Goal: Task Accomplishment & Management: Complete application form

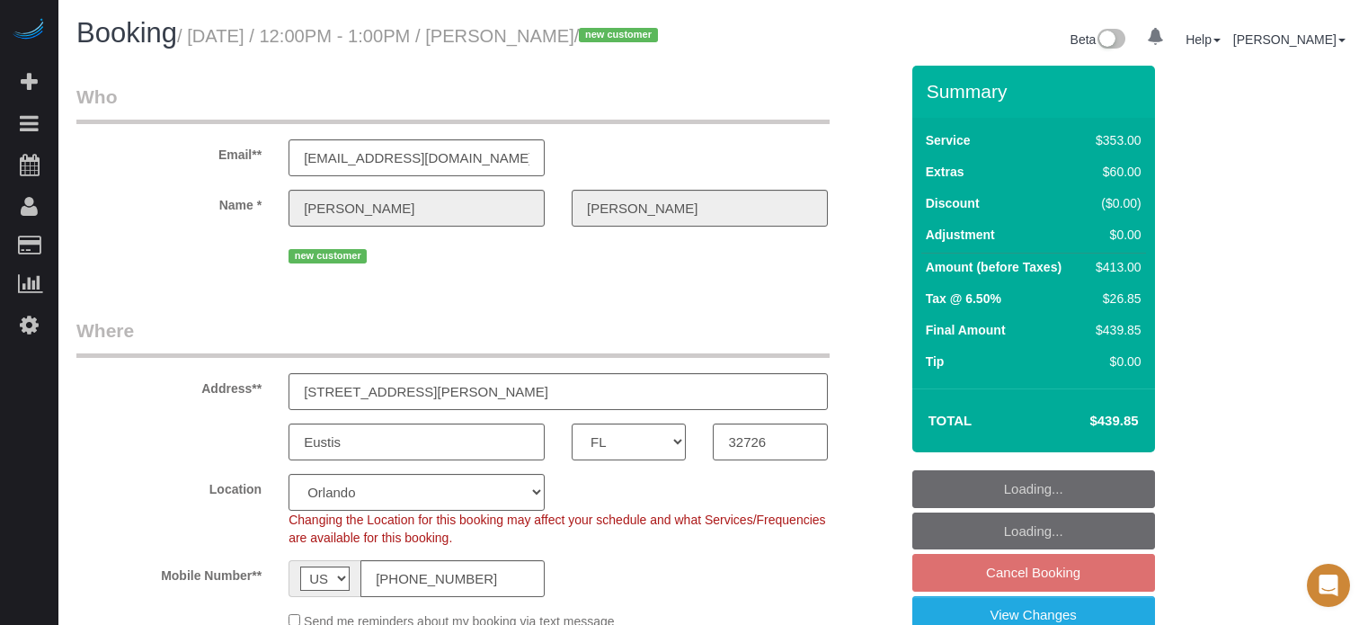
select select "FL"
select select "6"
select select "spot1"
select select "number:9"
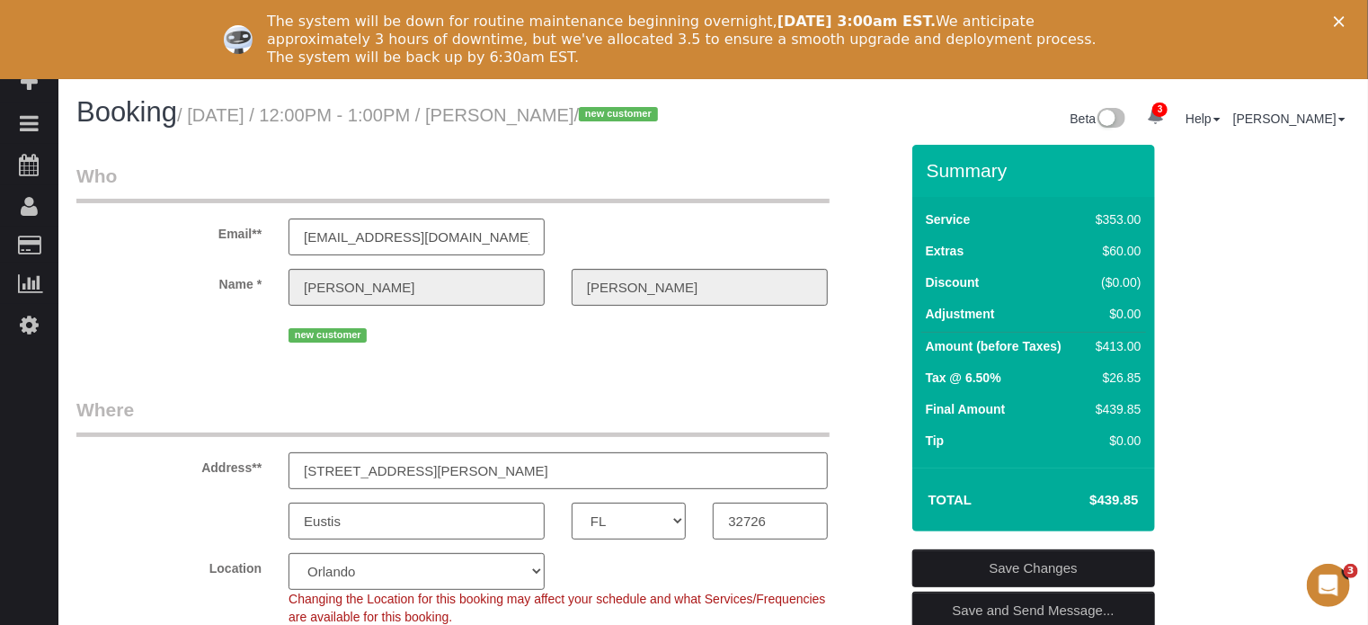
click at [93, 347] on div "new customer" at bounding box center [487, 333] width 849 height 28
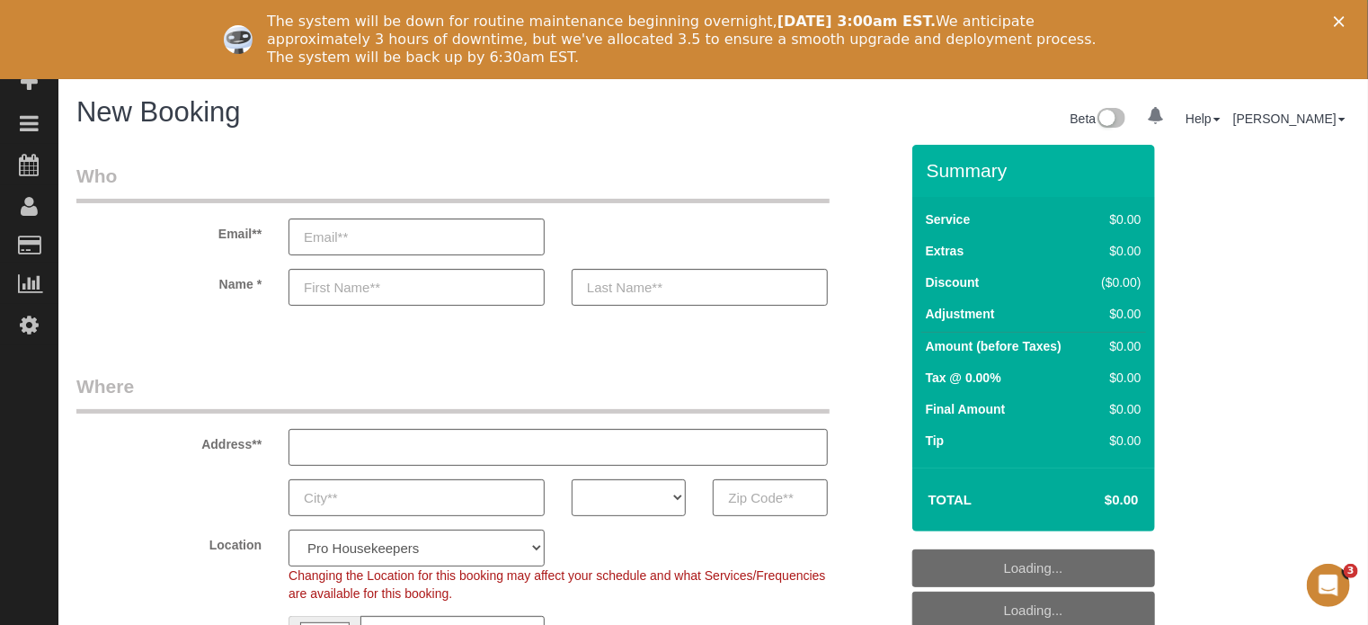
select select "object:1118"
select select "4"
select select "number:9"
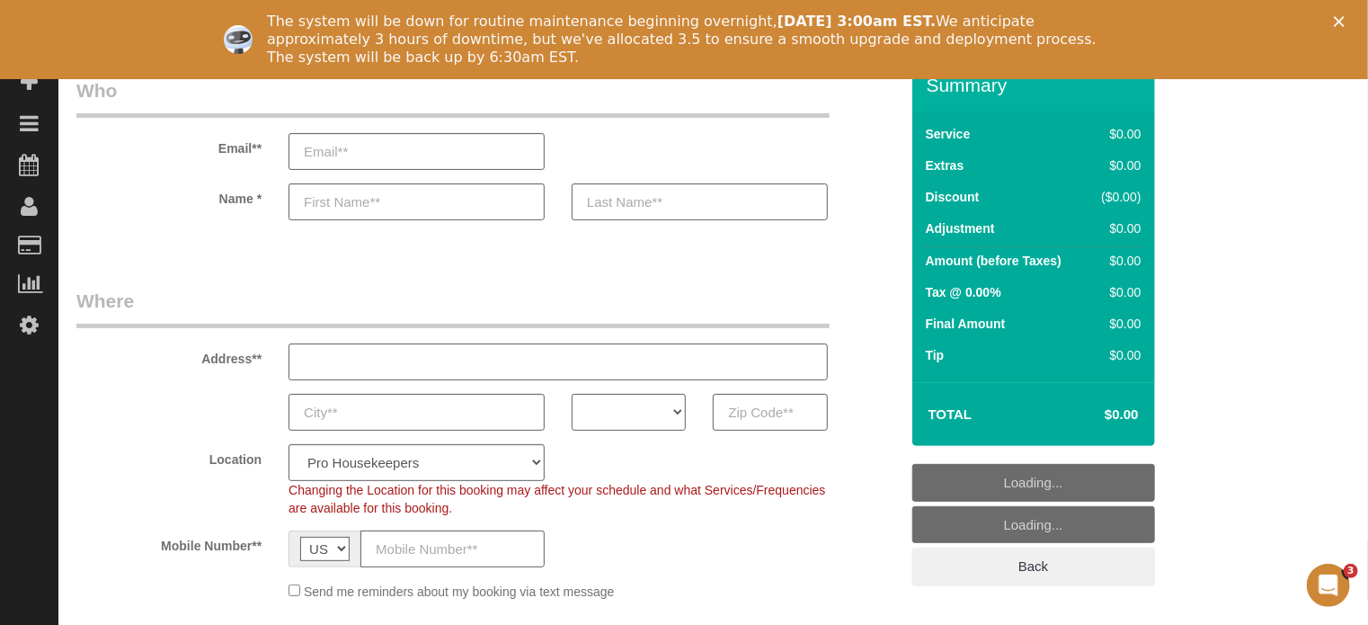
scroll to position [90, 0]
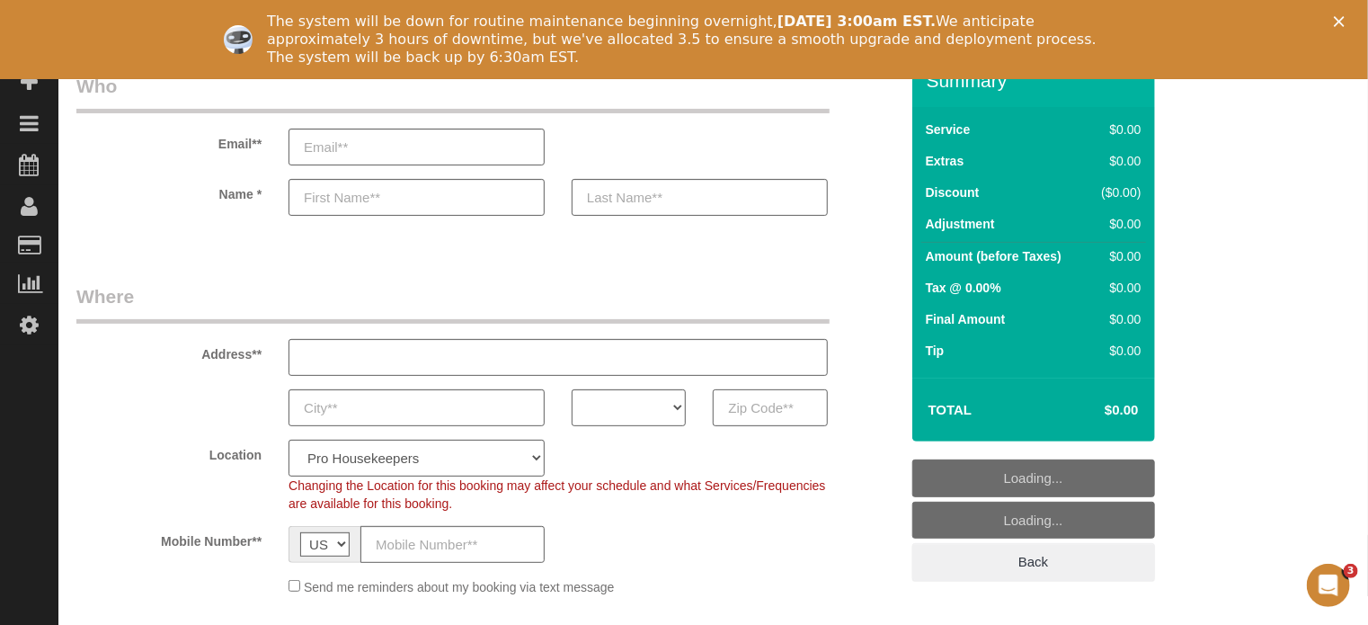
click at [737, 404] on input "text" at bounding box center [770, 407] width 114 height 37
paste input "85128"
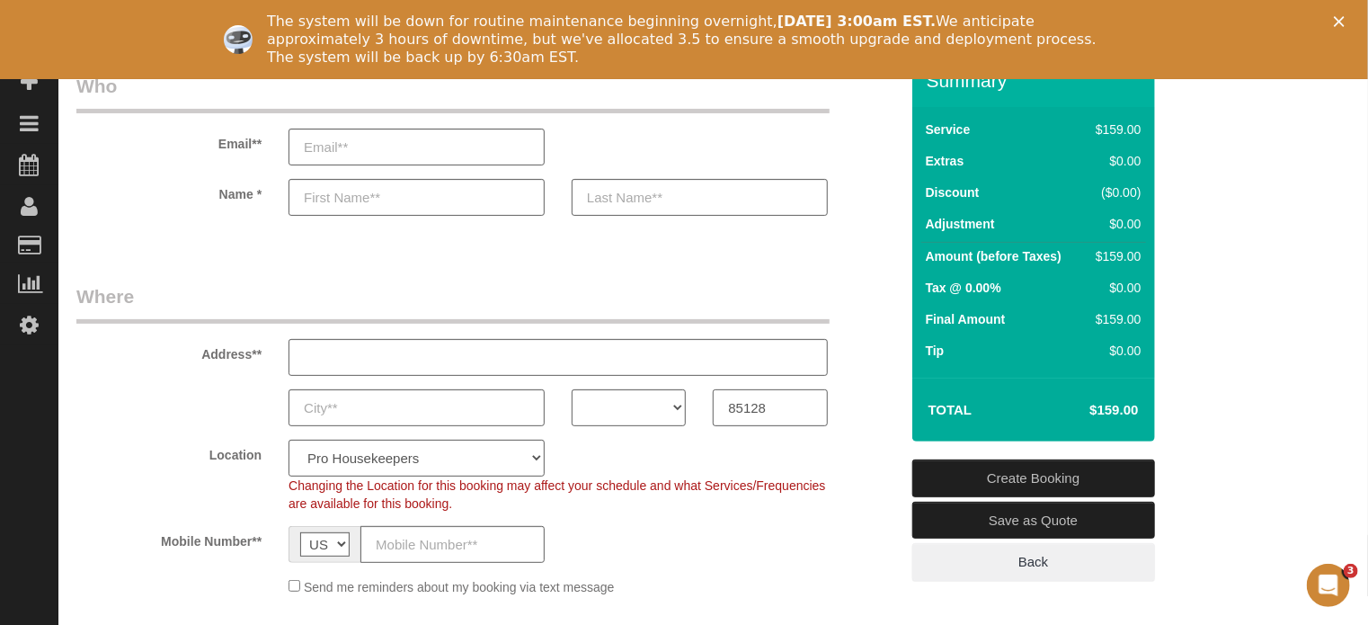
type input "85128"
click at [629, 412] on select "AK AL AR AZ CA CO CT DC DE FL GA HI IA ID IL IN KS KY LA MA MD ME MI MN MO MS M…" at bounding box center [629, 407] width 114 height 37
select select "AZ"
click at [572, 389] on select "AK AL AR AZ CA CO CT DC DE FL GA HI IA ID IL IN KS KY LA MA MD ME MI MN MO MS M…" at bounding box center [629, 407] width 114 height 37
click at [475, 466] on select "Pro Housekeepers Atlanta Austin Boston Chicago Cincinnati Clearwater Denver Ft …" at bounding box center [416, 457] width 256 height 37
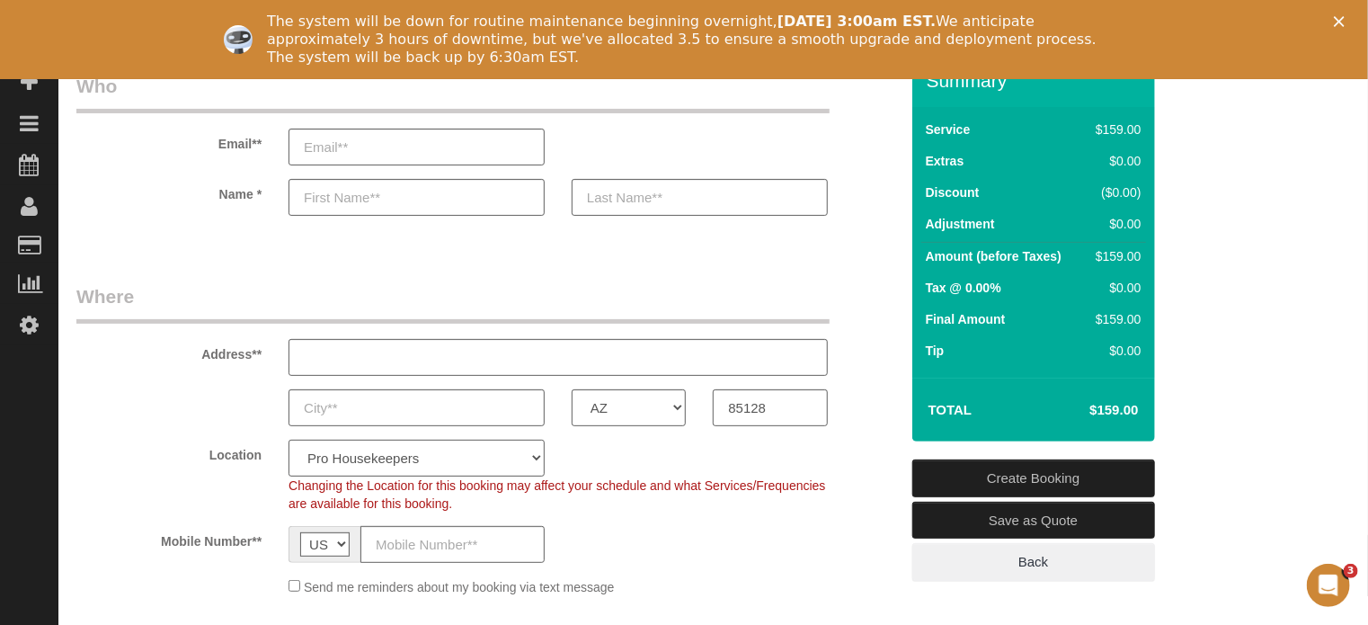
select select "21"
click at [288, 439] on select "Pro Housekeepers Atlanta Austin Boston Chicago Cincinnati Clearwater Denver Ft …" at bounding box center [416, 457] width 256 height 37
select select "object:1256"
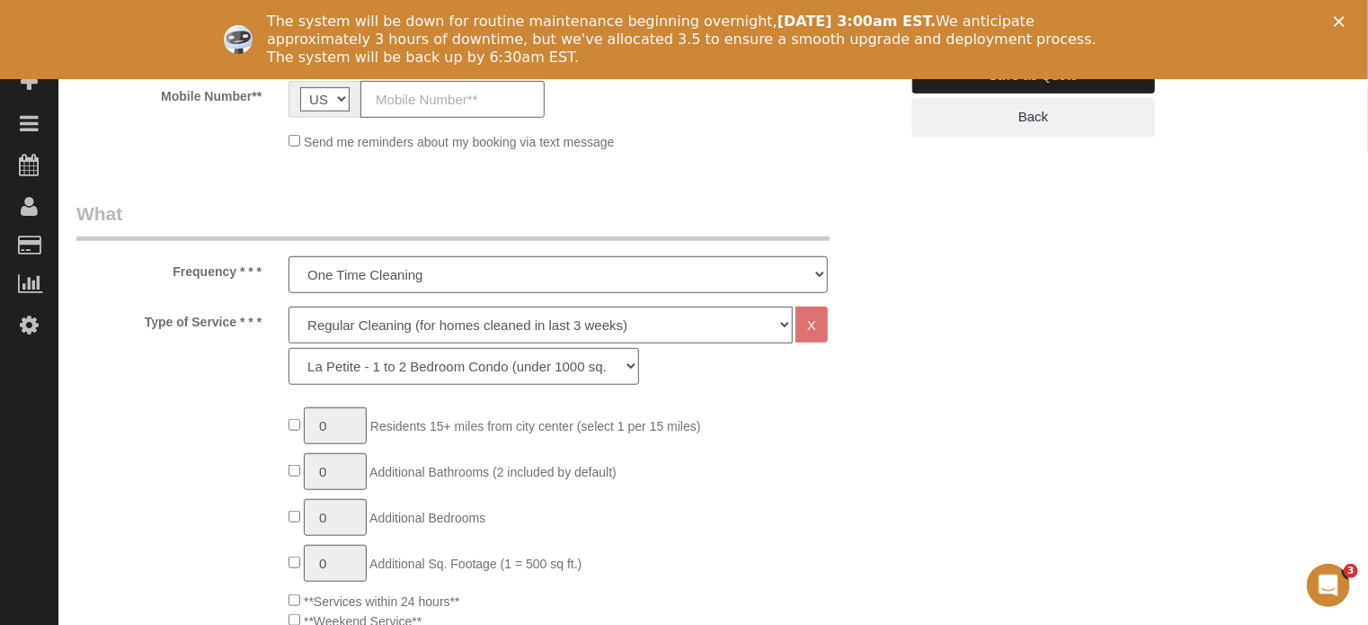
scroll to position [539, 0]
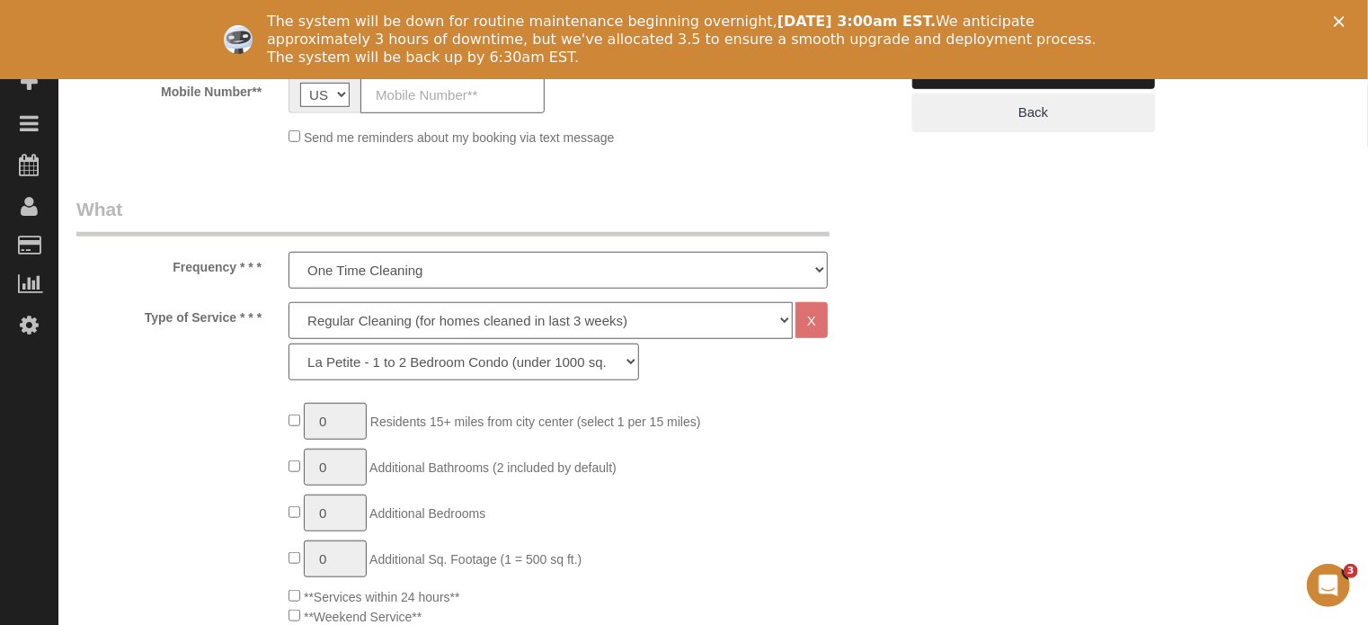
click at [341, 317] on select "Deep Cleaning (for homes that have not been cleaned in 3+ weeks) Spruce Regular…" at bounding box center [540, 320] width 504 height 37
select select "6"
click at [288, 302] on select "Deep Cleaning (for homes that have not been cleaned in 3+ weeks) Spruce Regular…" at bounding box center [540, 320] width 504 height 37
select select "160"
type input "1"
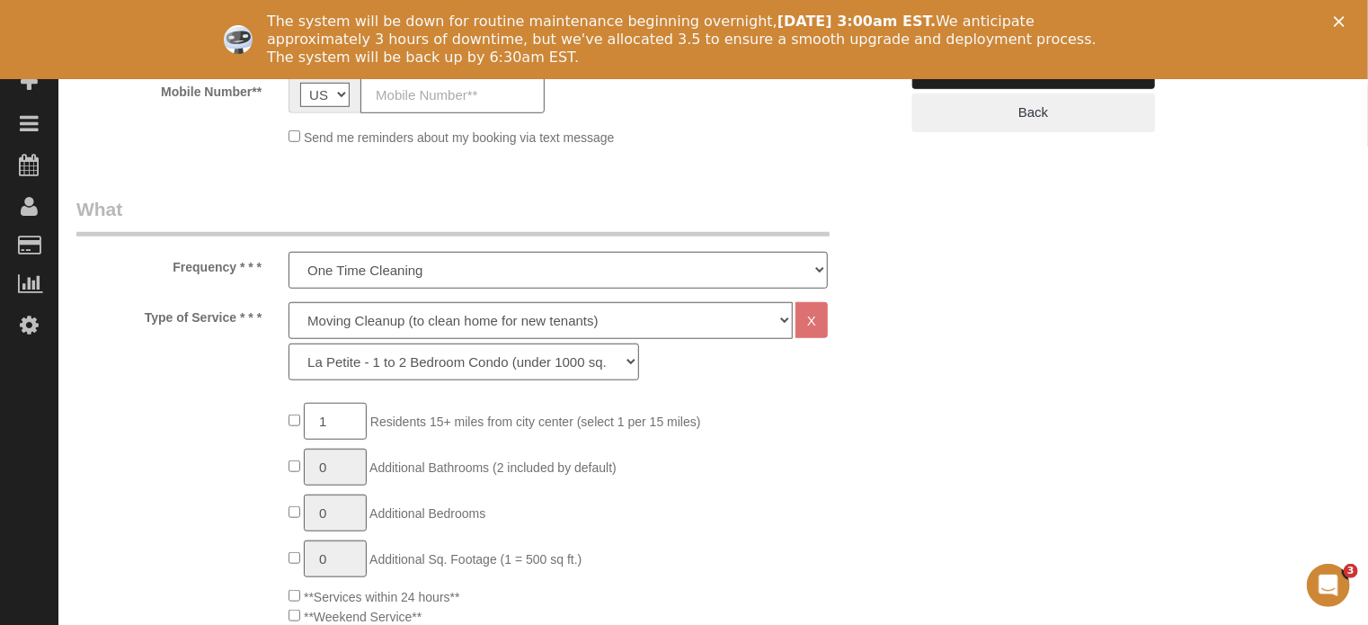
click at [342, 421] on input "1" at bounding box center [335, 421] width 63 height 37
type input "3"
click at [399, 368] on select "La Petite - 1 to 2 Bedroom Condo (under 1000 sq. ft.) La Petite II - 2 Bedroom …" at bounding box center [463, 361] width 350 height 37
select select "163"
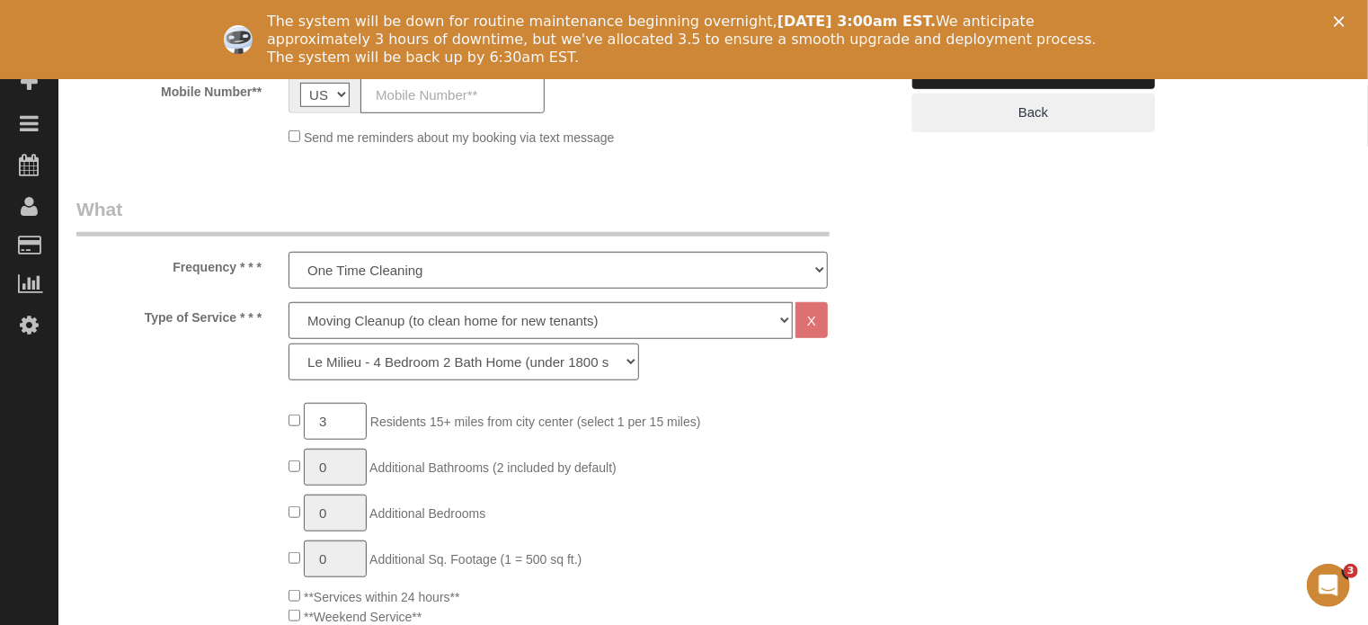
click at [288, 343] on select "La Petite - 1 to 2 Bedroom Condo (under 1000 sq. ft.) La Petite II - 2 Bedroom …" at bounding box center [463, 361] width 350 height 37
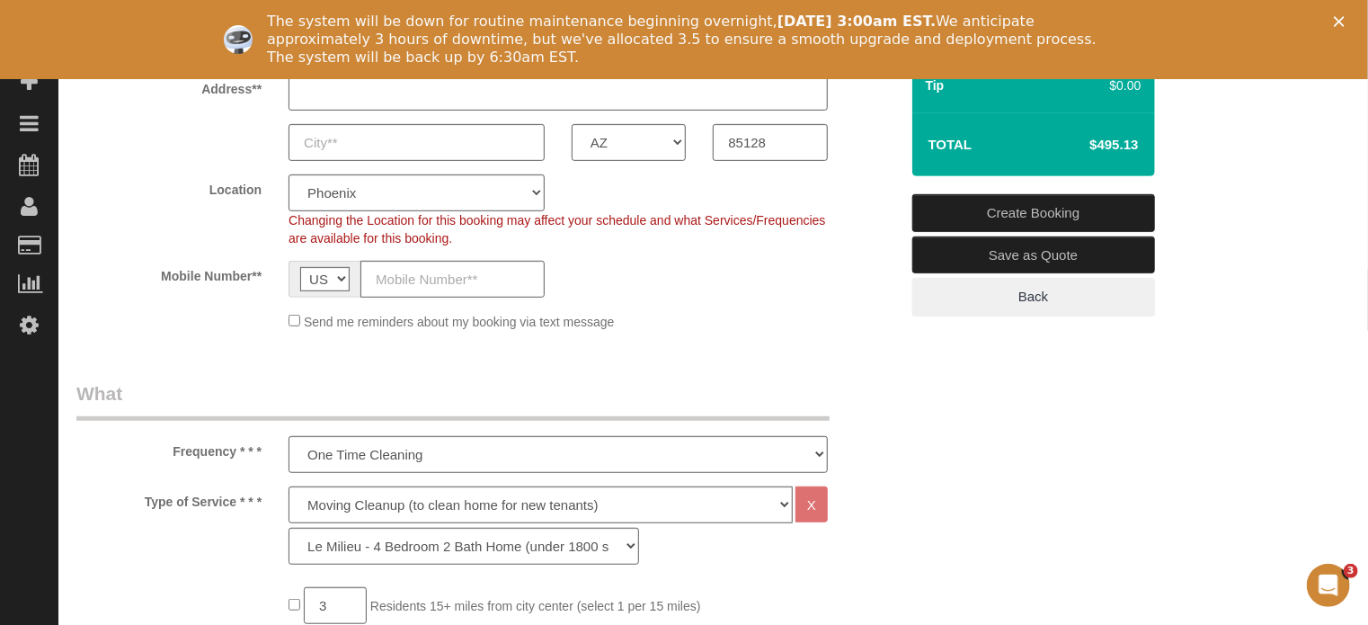
scroll to position [359, 0]
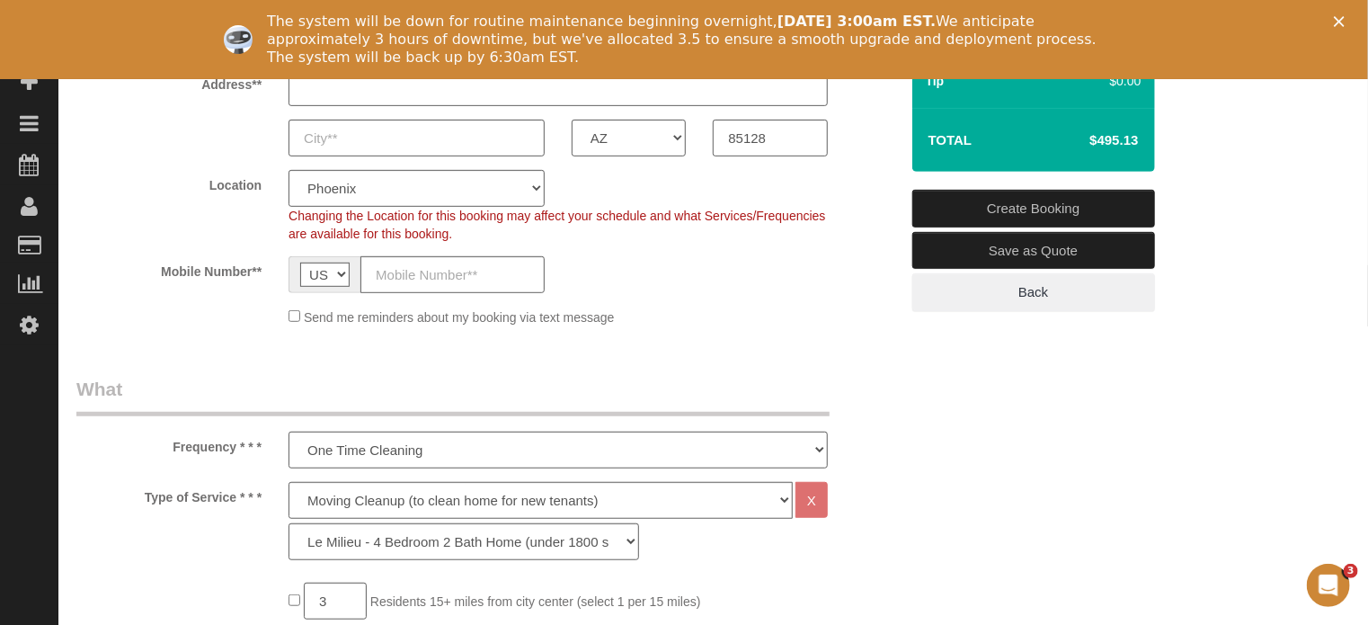
click at [874, 247] on sui-booking-location "Location Pro Housekeepers Atlanta Austin Boston Chicago Cincinnati Clearwater D…" at bounding box center [487, 248] width 822 height 156
click at [1344, 24] on polygon "Close" at bounding box center [1339, 21] width 11 height 11
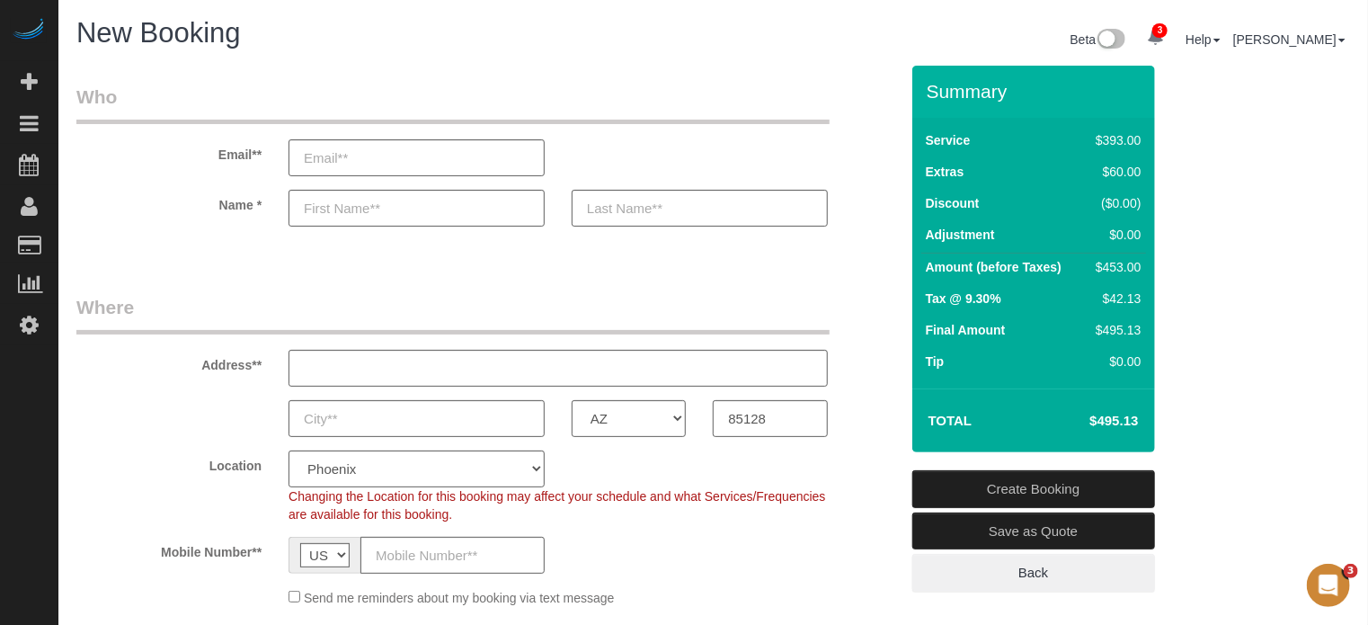
click at [856, 334] on div "Address**" at bounding box center [487, 340] width 849 height 93
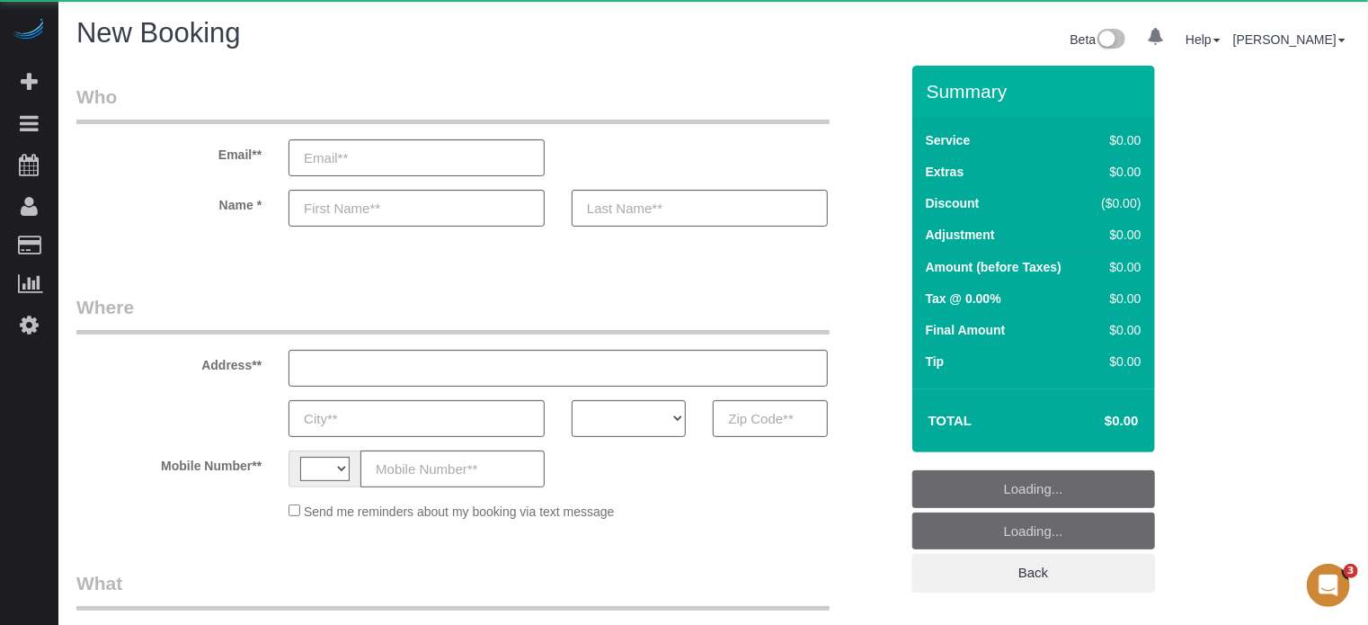
select select "string:US"
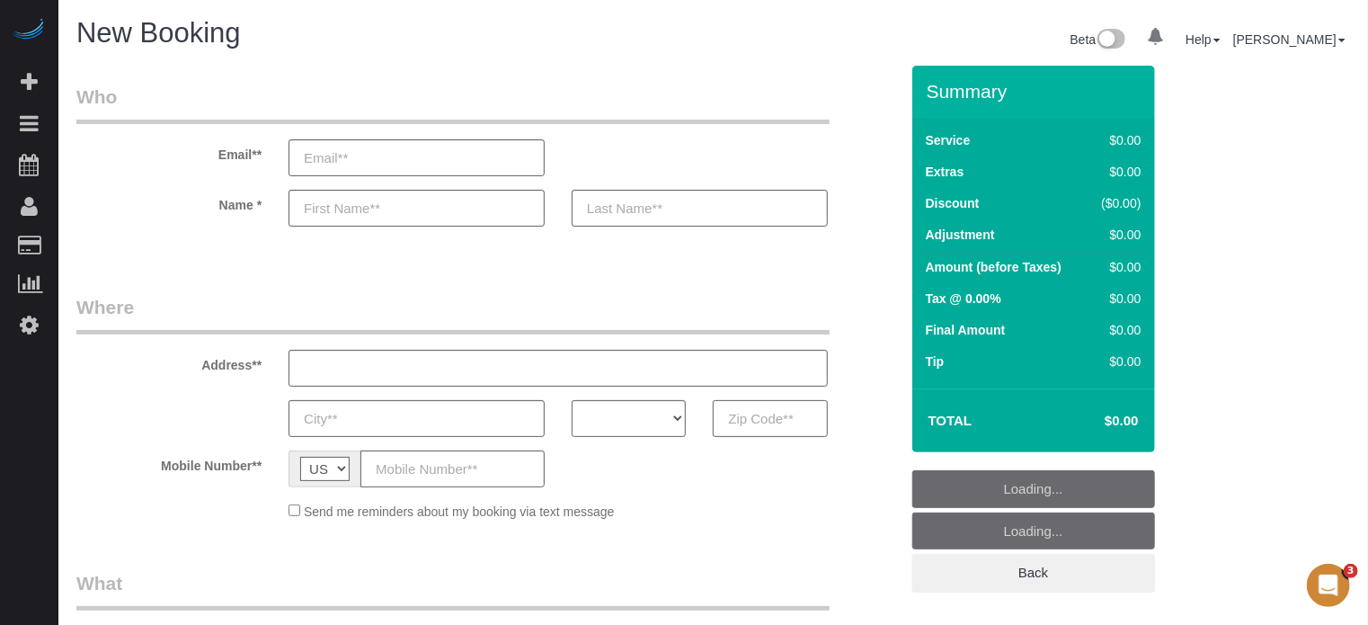
click at [746, 428] on input "text" at bounding box center [770, 418] width 114 height 37
select select "object:796"
select select "4"
select select "number:9"
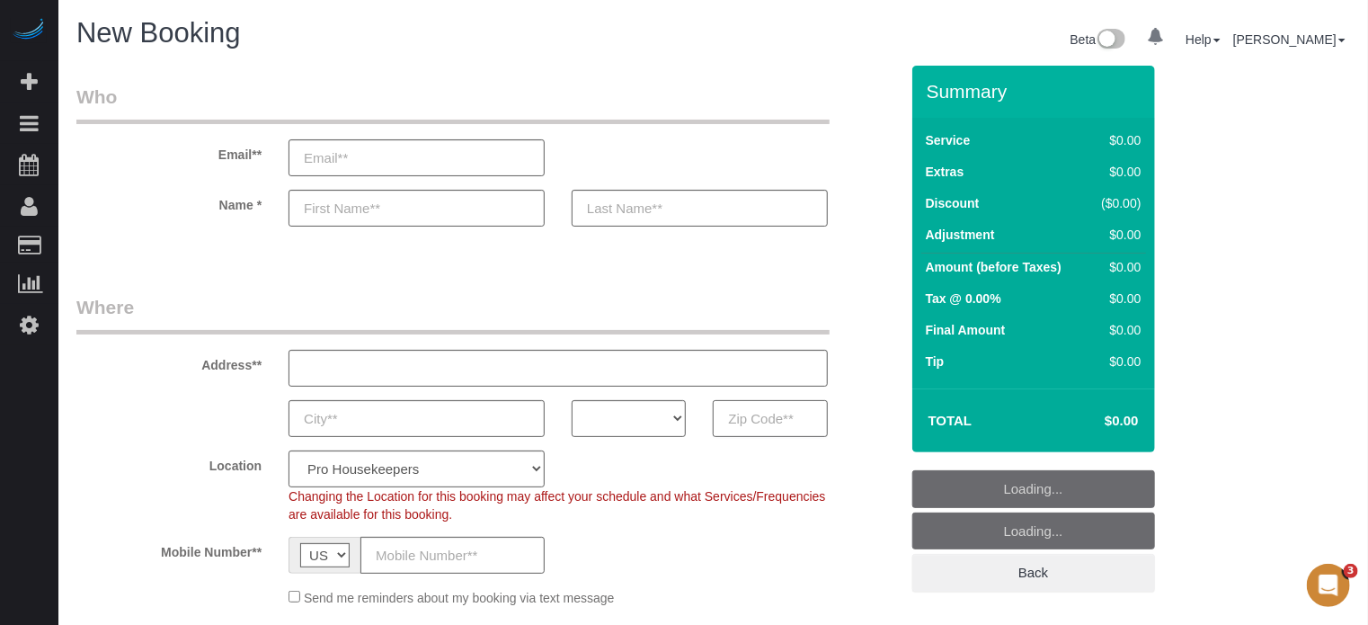
paste input "80238"
type input "80238"
click at [651, 415] on select "AK AL AR AZ CA CO CT DC DE FL GA HI IA ID IL IN KS KY LA MA MD ME MI MN MO MS M…" at bounding box center [629, 418] width 114 height 37
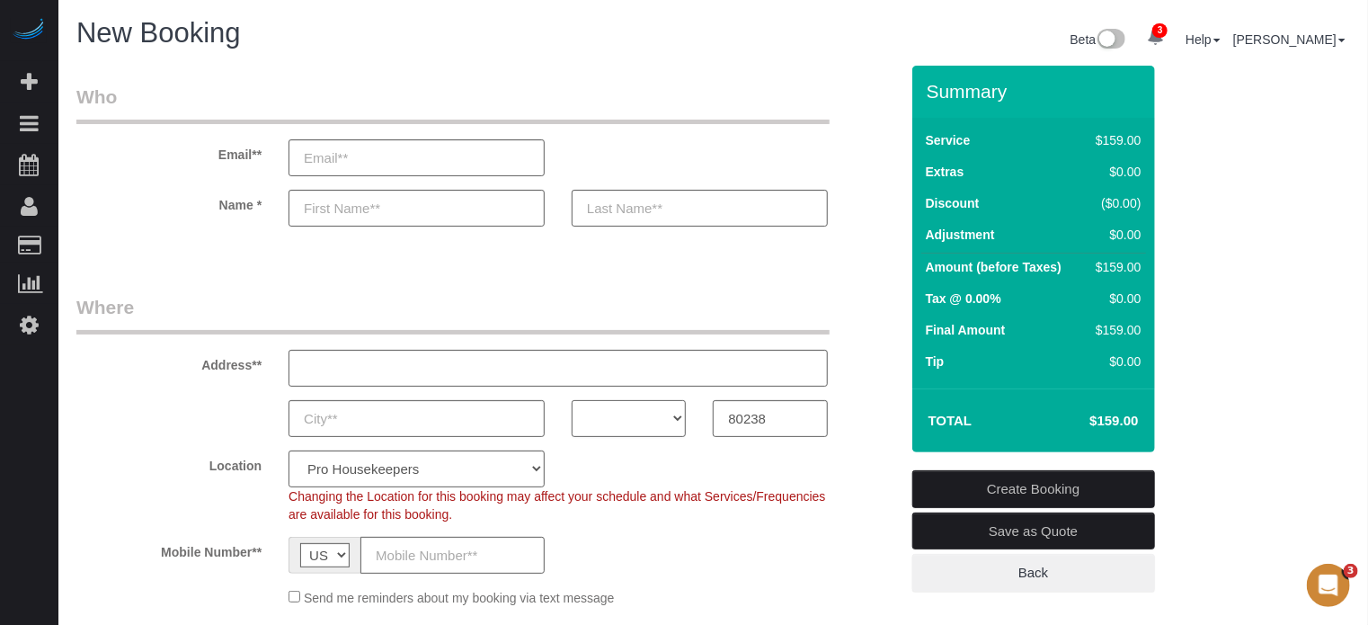
select select "IL"
click at [572, 400] on select "AK AL AR AZ CA CO CT DC DE FL GA HI IA ID IL IN KS KY LA MA MD ME MI MN MO MS M…" at bounding box center [629, 418] width 114 height 37
click at [511, 464] on select "Pro Housekeepers Atlanta Austin Boston Chicago Cincinnati Clearwater Denver Ft …" at bounding box center [416, 468] width 256 height 37
select select "10"
click at [288, 450] on select "Pro Housekeepers Atlanta Austin Boston Chicago Cincinnati Clearwater Denver Ft …" at bounding box center [416, 468] width 256 height 37
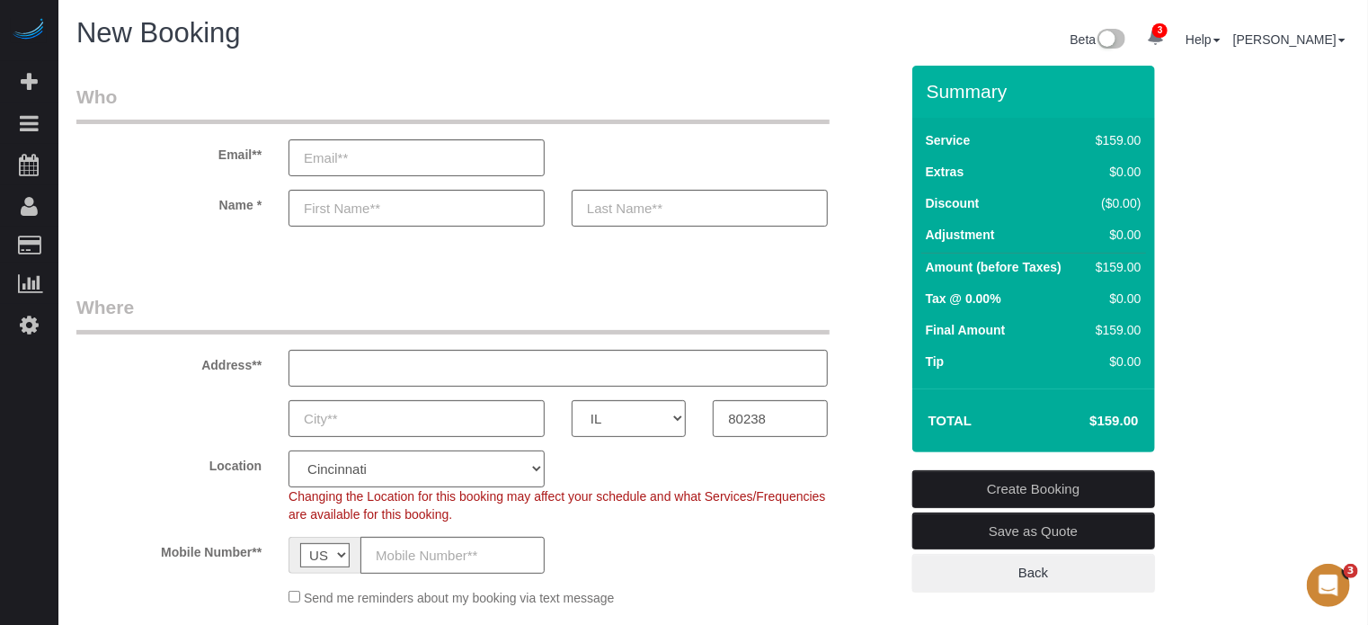
select select "object:1256"
click at [446, 474] on select "Pro Housekeepers Atlanta Austin Boston Chicago Cincinnati Clearwater Denver Ft …" at bounding box center [416, 468] width 256 height 37
select select "13"
click at [288, 450] on select "Pro Housekeepers Atlanta Austin Boston Chicago Cincinnati Clearwater Denver Ft …" at bounding box center [416, 468] width 256 height 37
select select "object:1268"
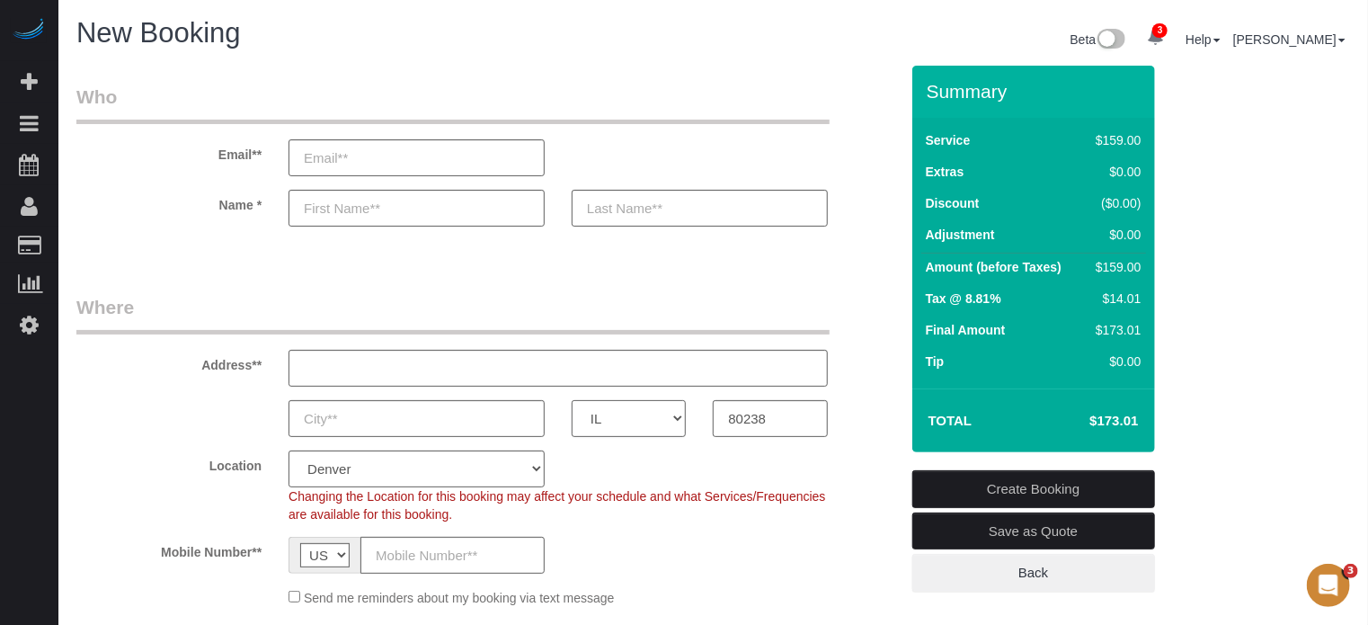
click at [603, 412] on select "AK AL AR AZ CA CO CT DC DE FL GA HI IA ID IL IN KS KY LA MA MD ME MI MN MO MS M…" at bounding box center [629, 418] width 114 height 37
select select "CO"
click at [572, 400] on select "AK AL AR AZ CA CO CT DC DE FL GA HI IA ID IL IN KS KY LA MA MD ME MI MN MO MS M…" at bounding box center [629, 418] width 114 height 37
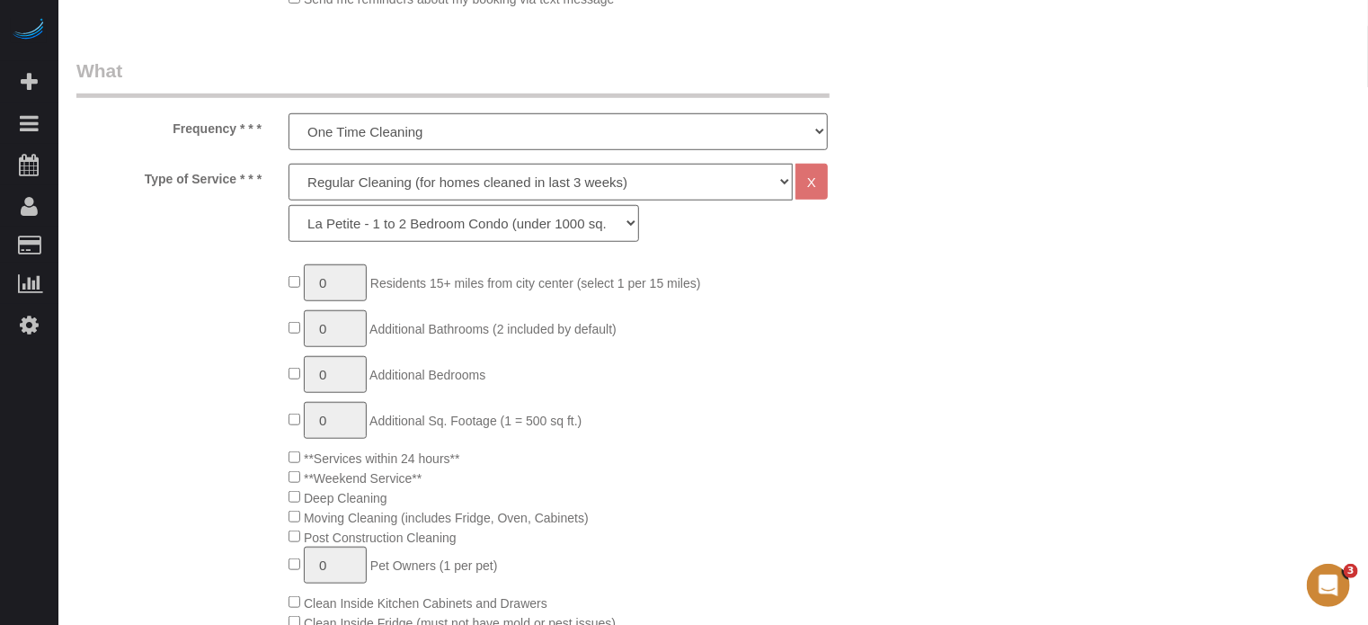
scroll to position [629, 0]
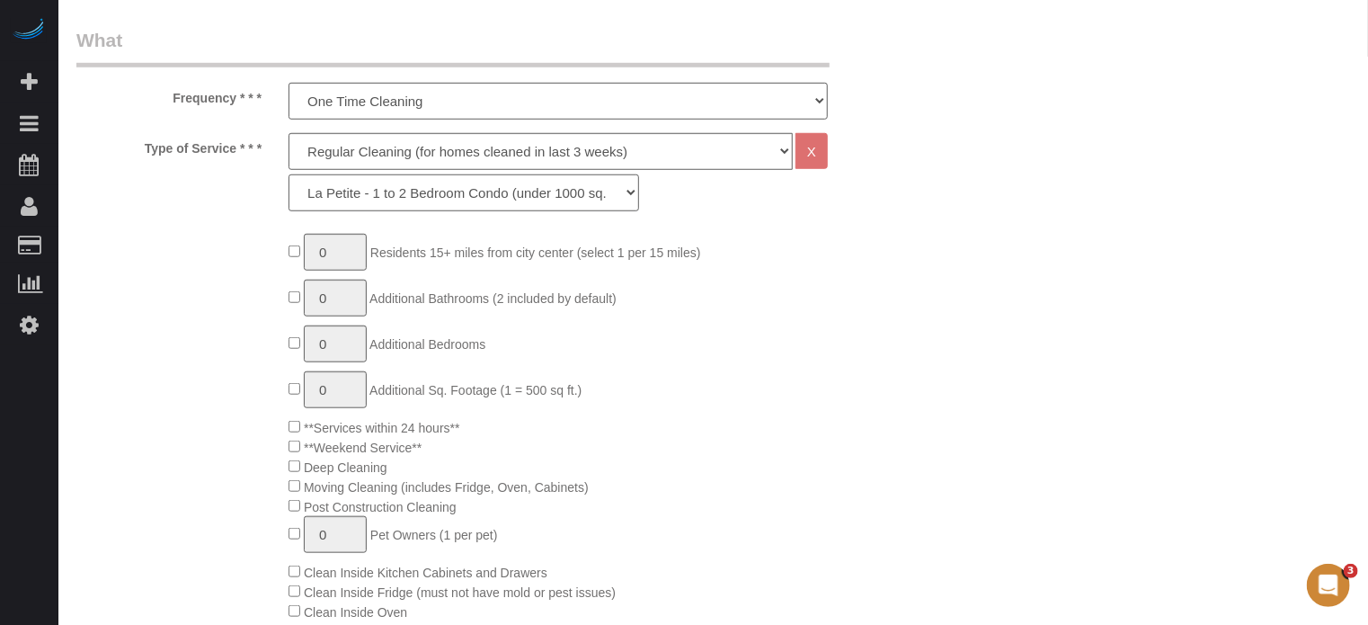
click at [357, 192] on select "La Petite - 1 to 2 Bedroom Condo (under 1000 sq. ft.) La Petite II - 2 Bedroom …" at bounding box center [463, 192] width 350 height 37
select select "89"
click at [288, 174] on select "La Petite - 1 to 2 Bedroom Condo (under 1000 sq. ft.) La Petite II - 2 Bedroom …" at bounding box center [463, 192] width 350 height 37
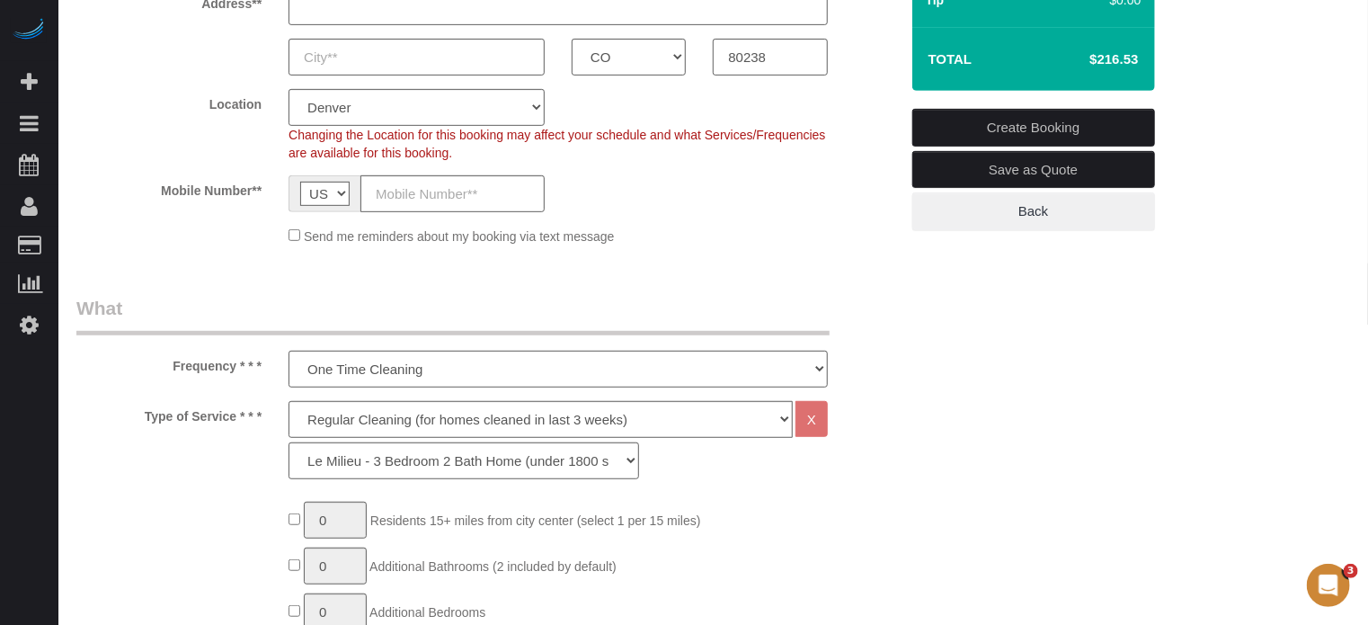
scroll to position [359, 0]
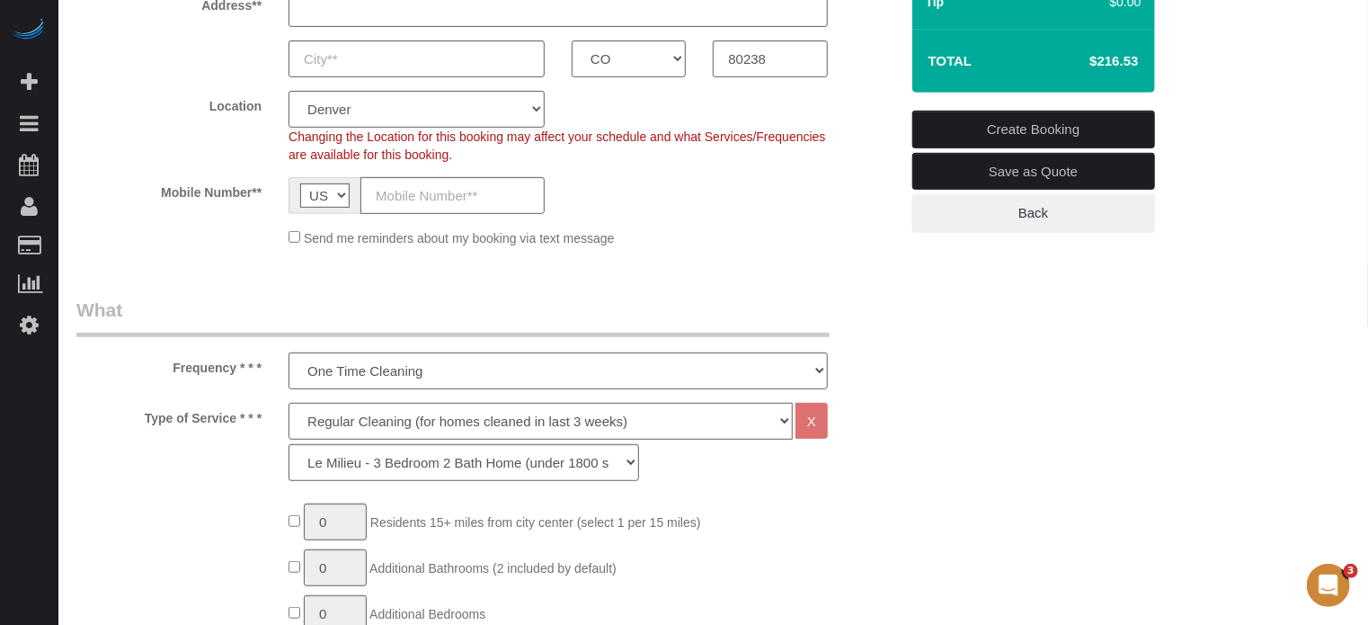
click at [482, 416] on select "Deep Cleaning (for homes that have not been cleaned in 3+ weeks) Spruce Regular…" at bounding box center [540, 421] width 504 height 37
select select "5"
click at [288, 403] on select "Deep Cleaning (for homes that have not been cleaned in 3+ weeks) Spruce Regular…" at bounding box center [540, 421] width 504 height 37
click at [386, 463] on select "La Petite - 1 to 2 Bedroom Condo (under 1000 sq. ft.) La Petite II - 2 Bedroom …" at bounding box center [463, 462] width 350 height 37
select select "95"
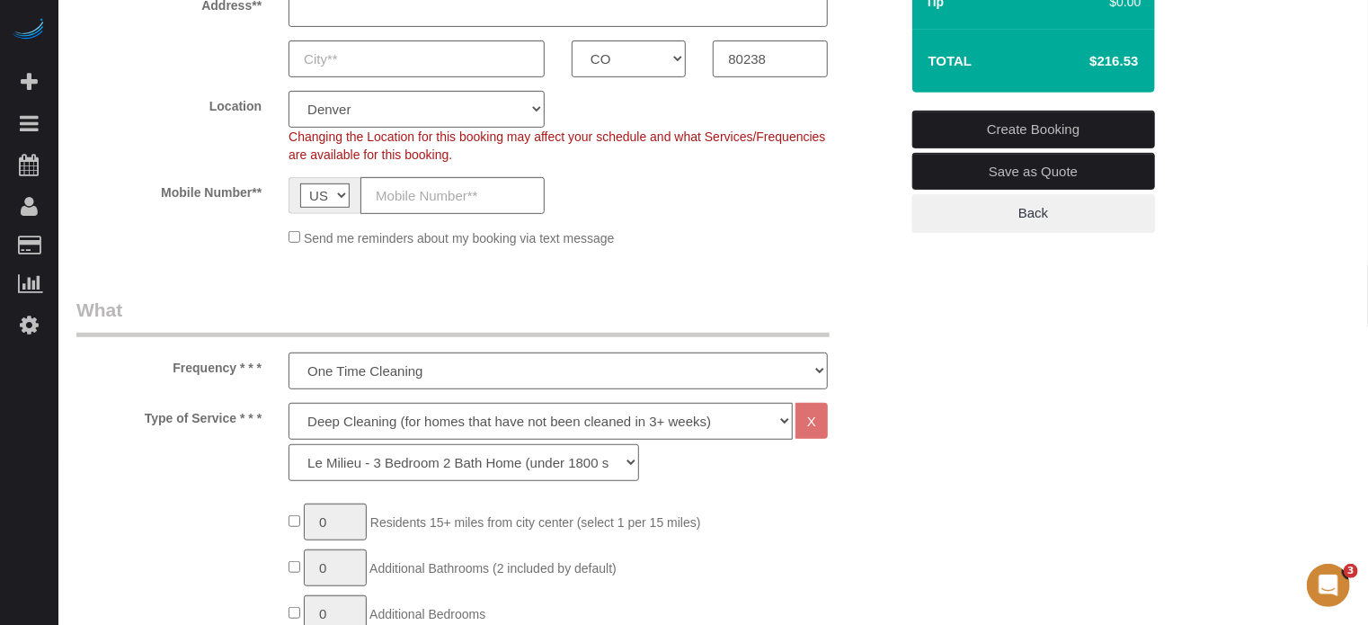
click at [288, 444] on select "La Petite - 1 to 2 Bedroom Condo (under 1000 sq. ft.) La Petite II - 2 Bedroom …" at bounding box center [463, 462] width 350 height 37
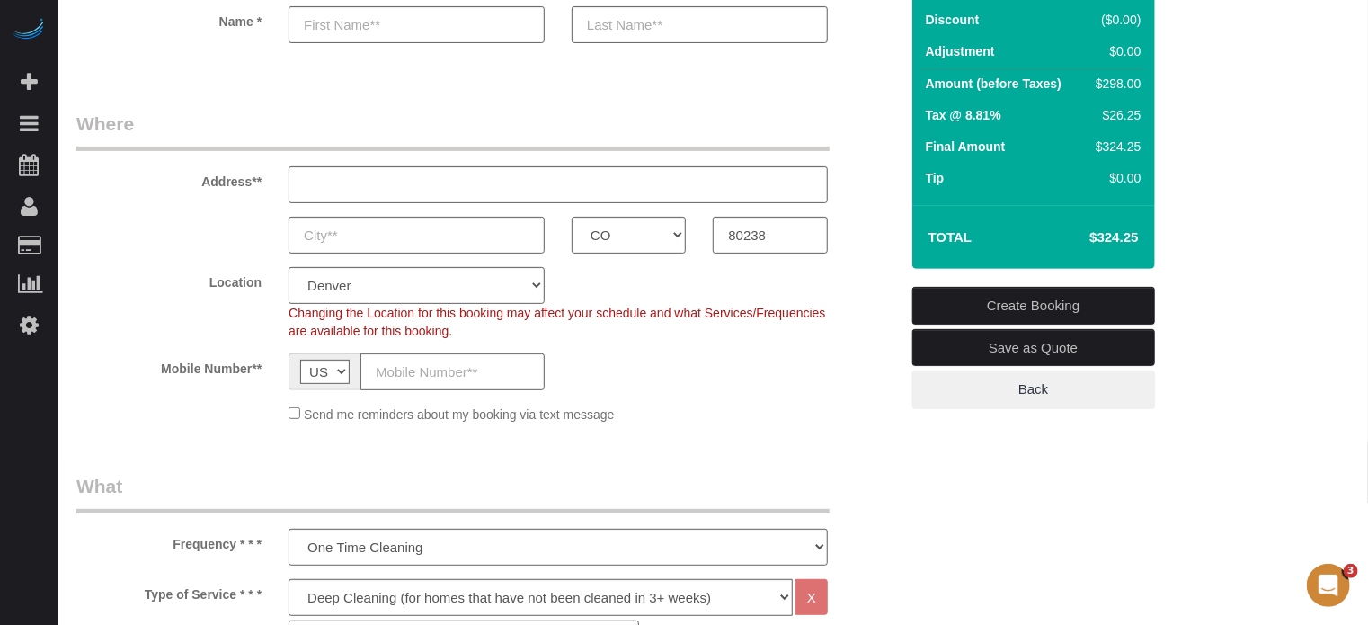
scroll to position [180, 0]
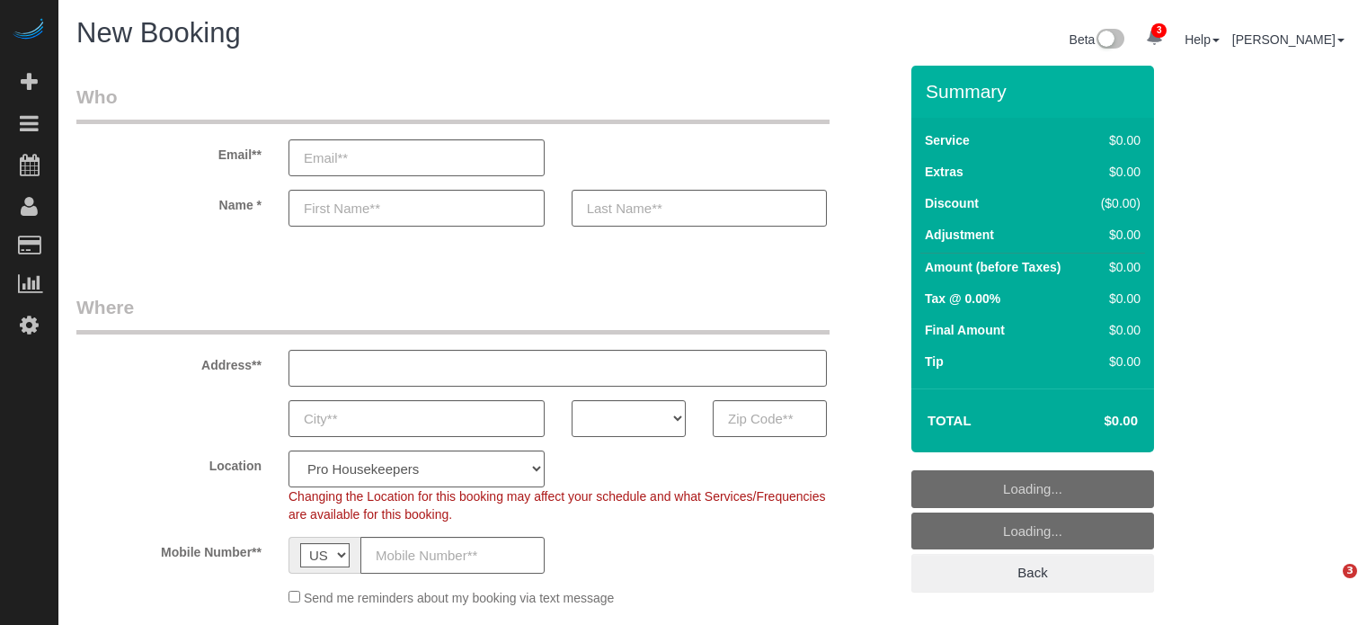
select select "4"
select select "number:9"
